Goal: Information Seeking & Learning: Learn about a topic

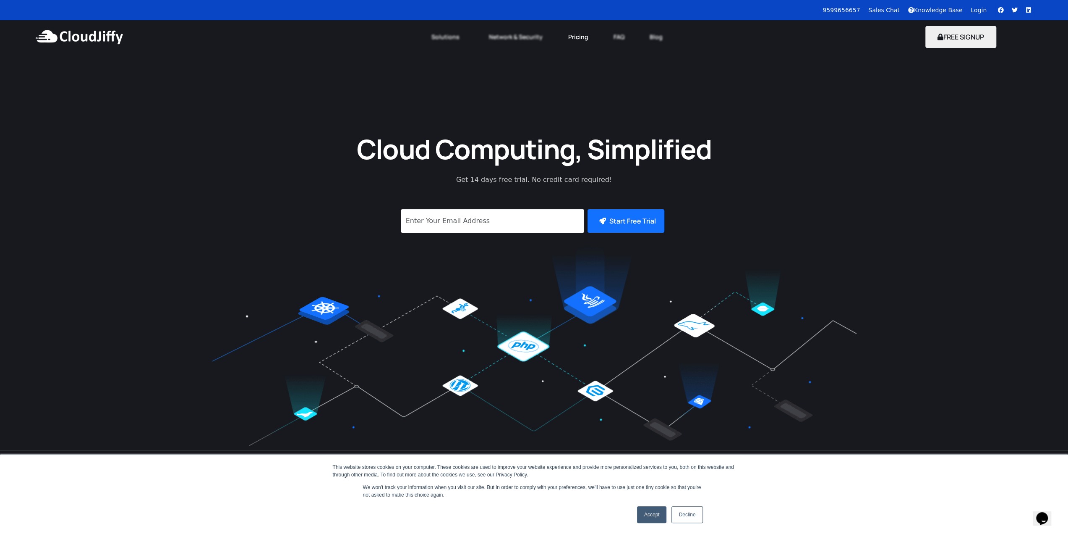
click at [569, 37] on link "Pricing" at bounding box center [577, 37] width 45 height 18
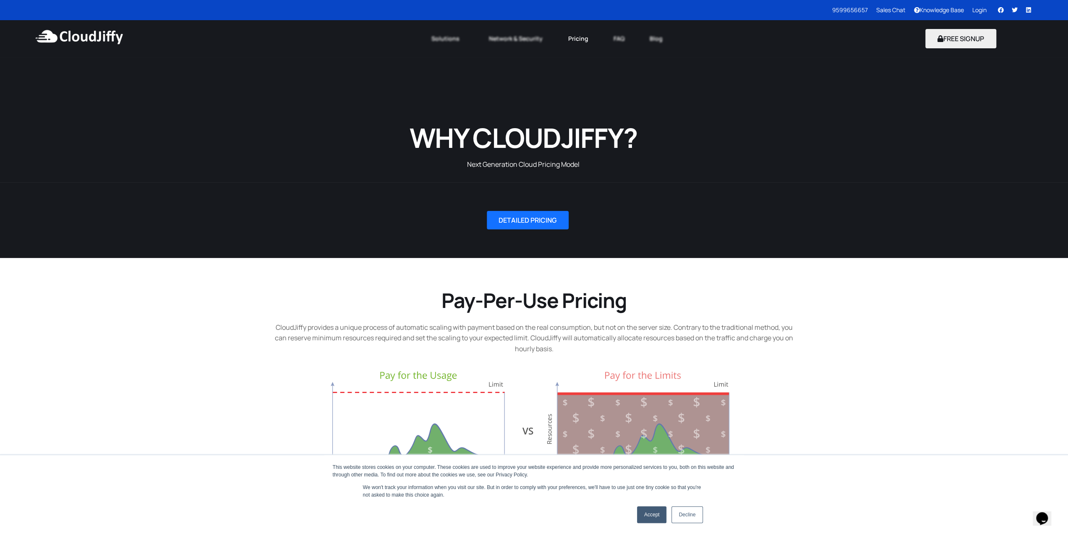
click at [576, 40] on link "Pricing" at bounding box center [577, 38] width 45 height 18
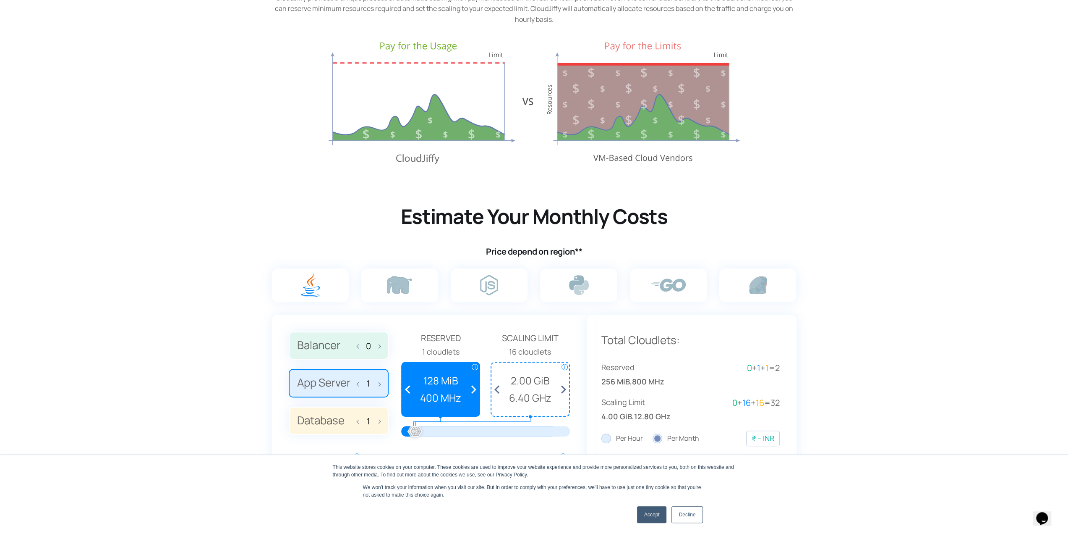
scroll to position [126, 0]
